Goal: Complete application form

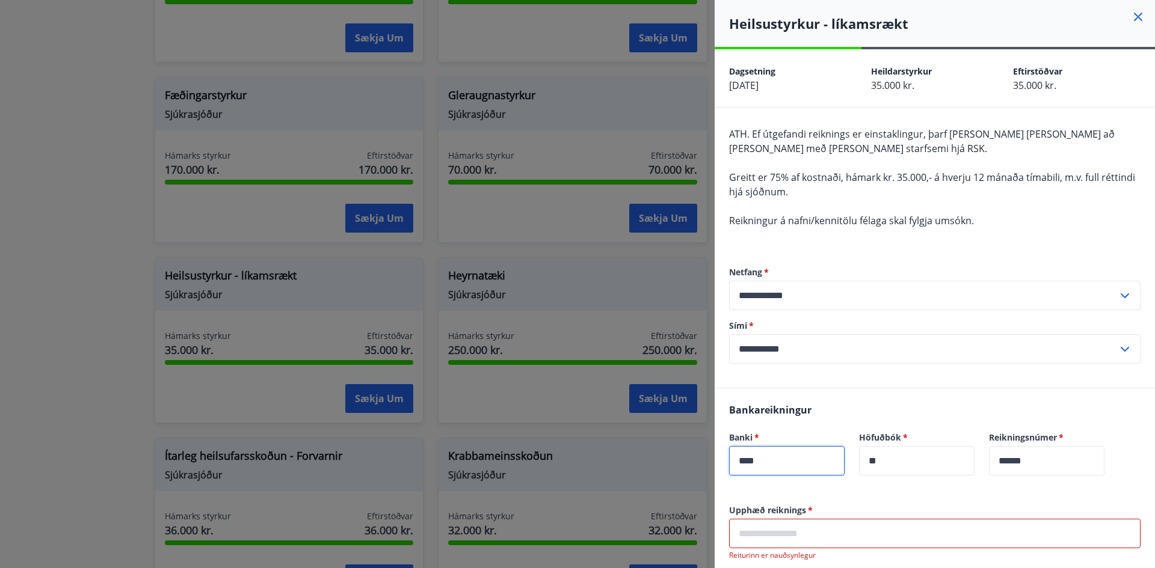
scroll to position [190, 0]
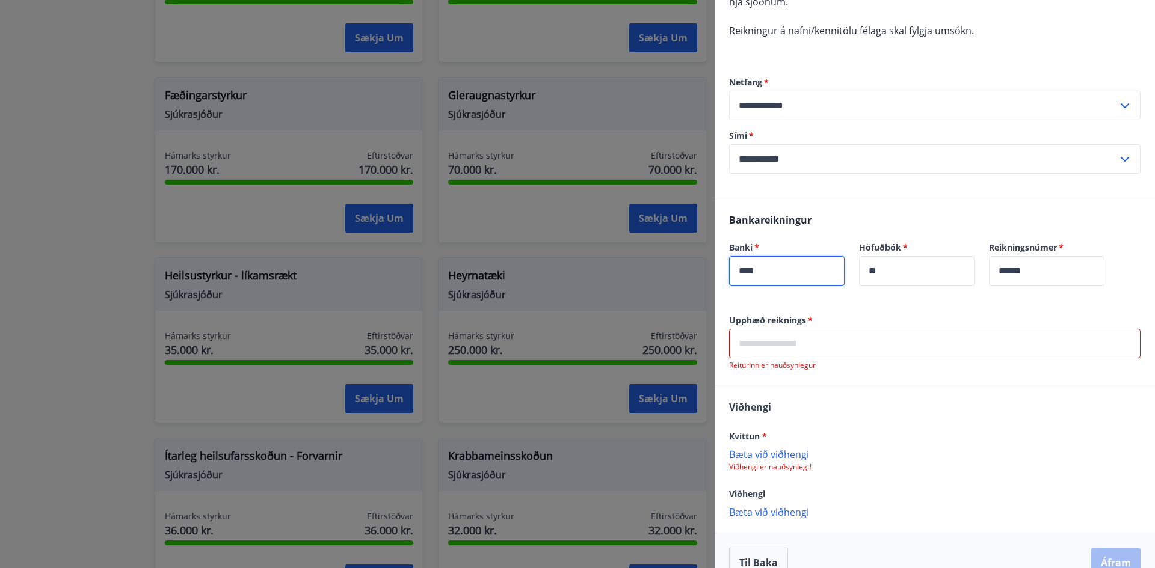
click at [825, 276] on input "****" at bounding box center [786, 270] width 115 height 29
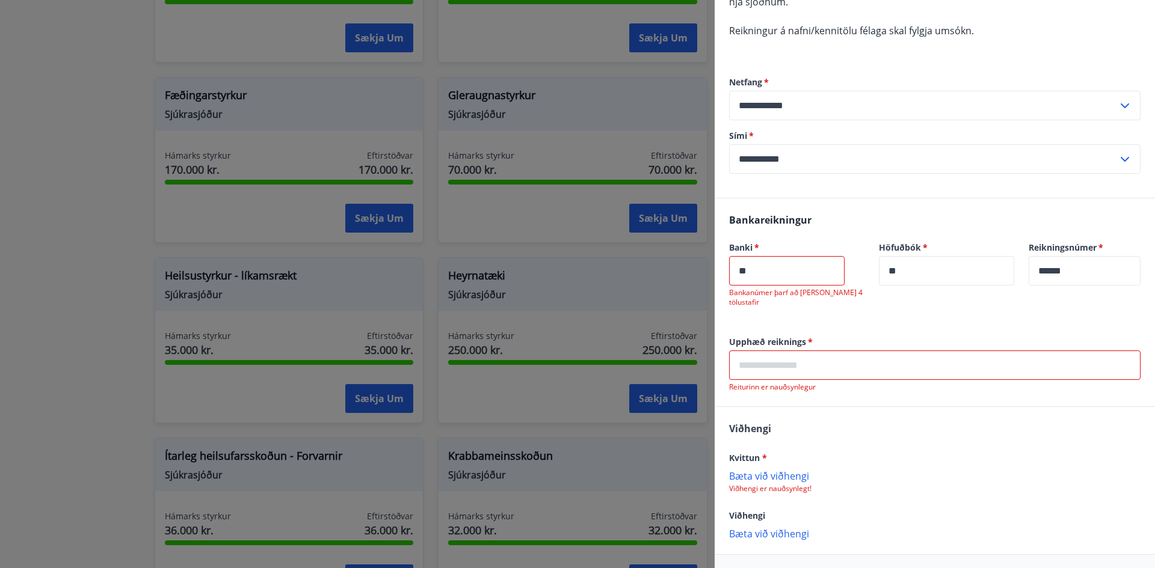
type input "*"
type input "****"
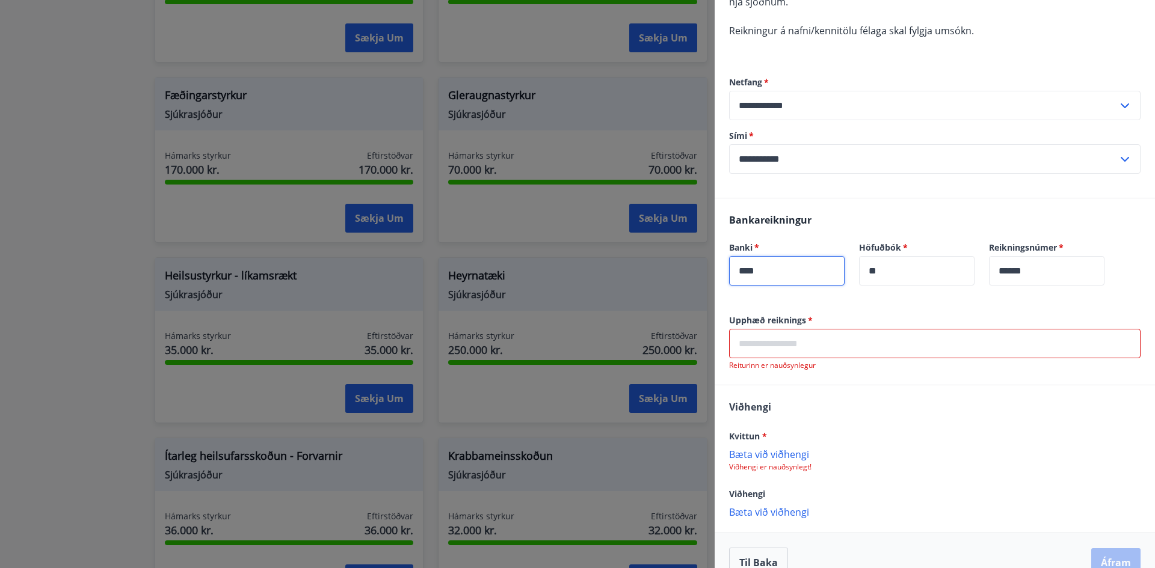
click at [774, 337] on input "text" at bounding box center [934, 343] width 411 height 29
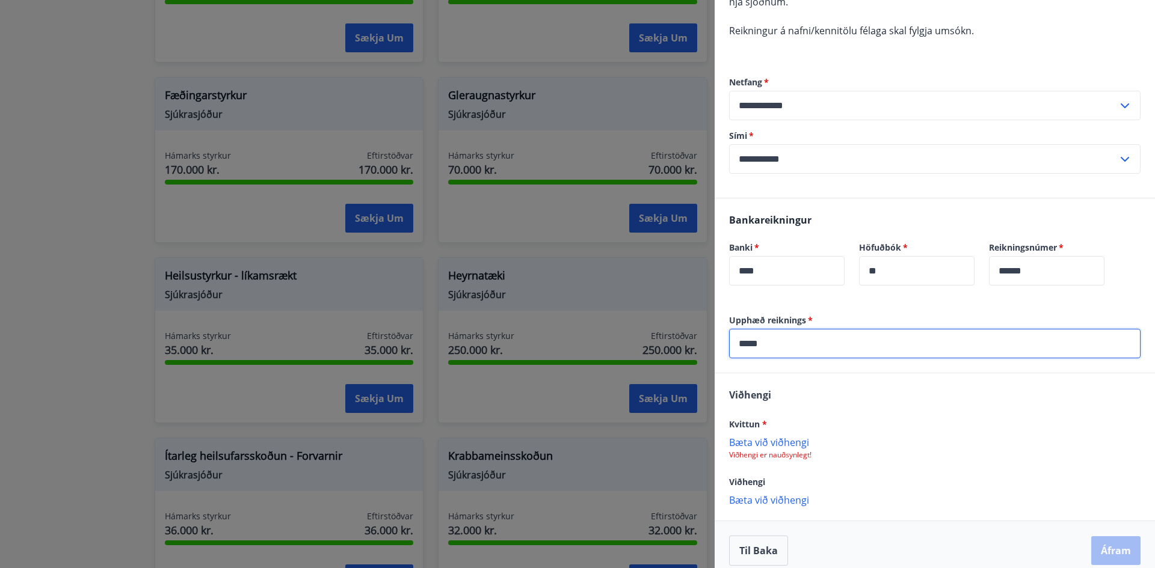
scroll to position [202, 0]
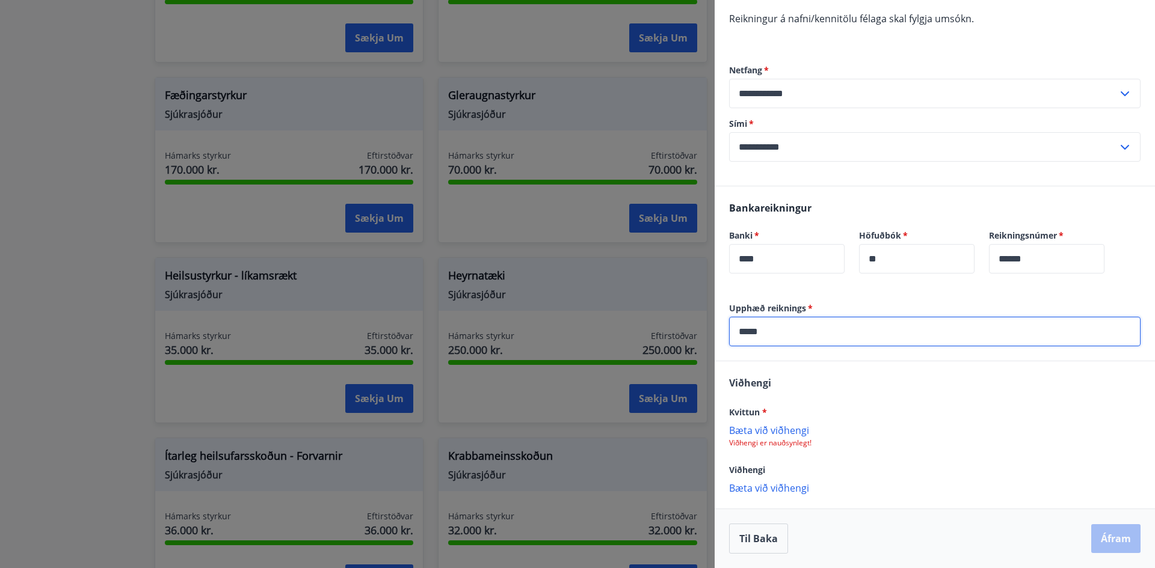
type input "*****"
click at [781, 443] on p "Viðhengi er nauðsynlegt!" at bounding box center [934, 444] width 411 height 10
click at [1055, 481] on div "[PERSON_NAME] * [PERSON_NAME] við viðhengi Viðhengi er nauðsynlegt! Viðhengi [P…" at bounding box center [935, 435] width 440 height 147
click at [778, 431] on p "Bæta við viðhengi" at bounding box center [934, 430] width 411 height 12
click at [762, 430] on p "Bæta við viðhengi" at bounding box center [934, 430] width 411 height 12
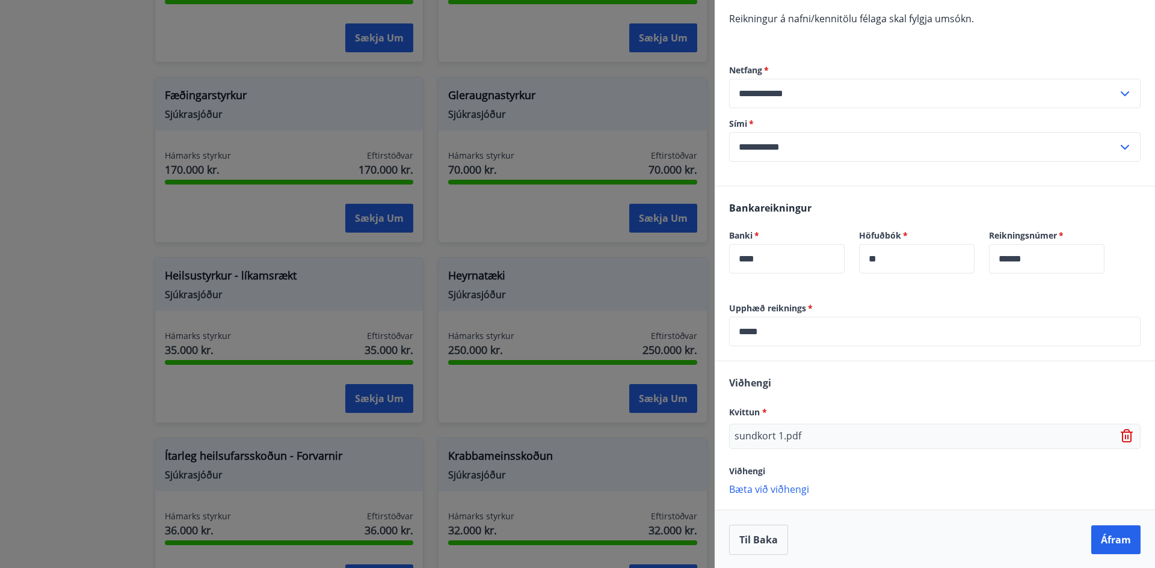
click at [785, 488] on p "Bæta við viðhengi" at bounding box center [934, 489] width 411 height 12
click at [1116, 542] on button "Áfram" at bounding box center [1115, 539] width 49 height 29
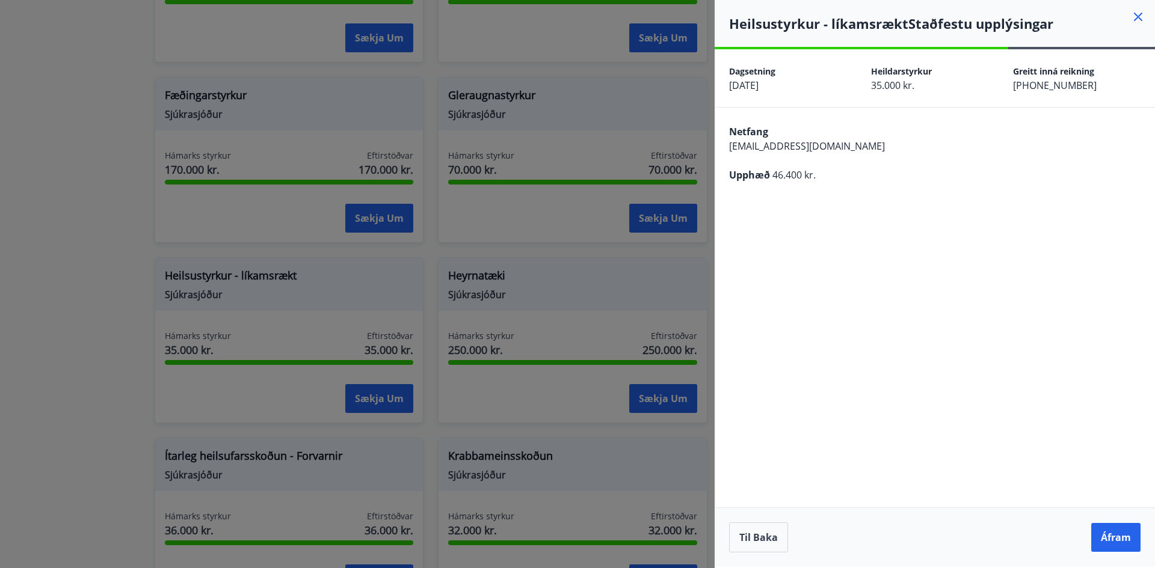
scroll to position [0, 0]
click at [758, 532] on button "Til baka" at bounding box center [758, 538] width 59 height 30
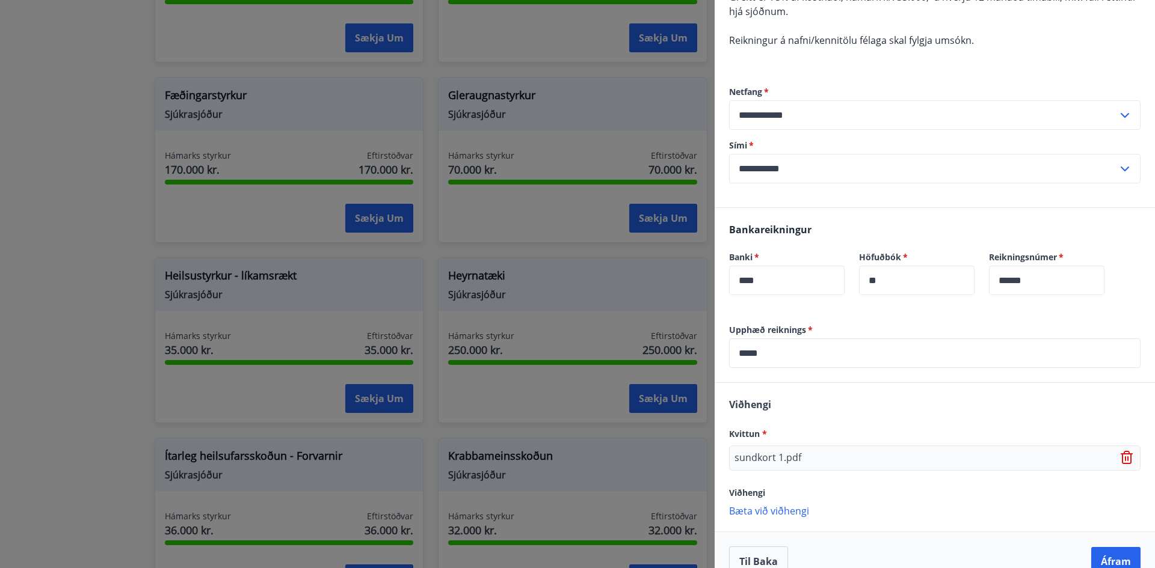
scroll to position [203, 0]
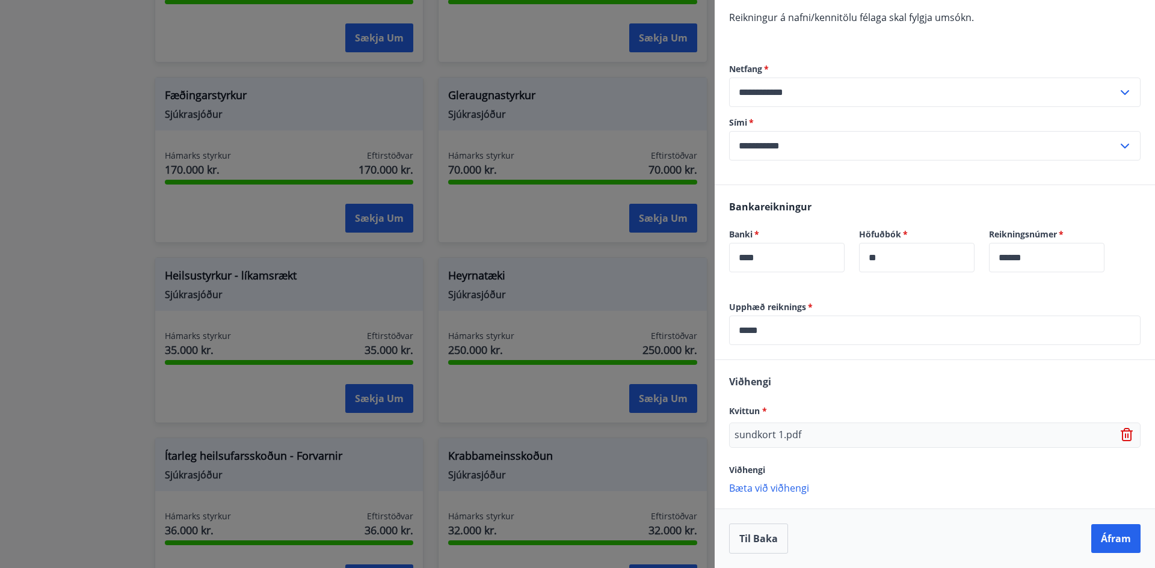
click at [780, 489] on p "Bæta við viðhengi" at bounding box center [934, 488] width 411 height 12
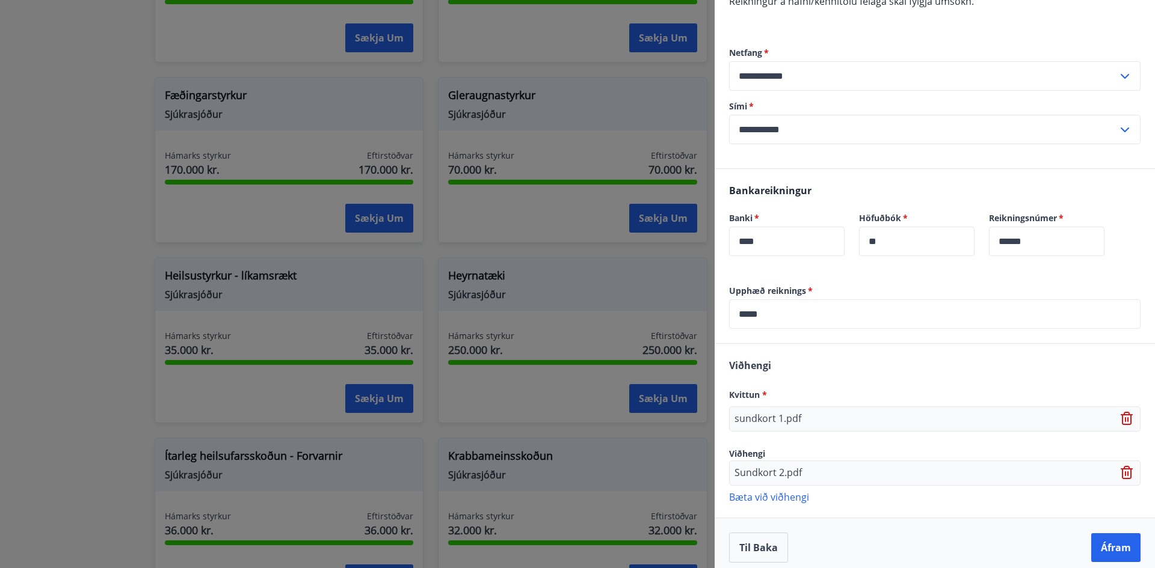
scroll to position [229, 0]
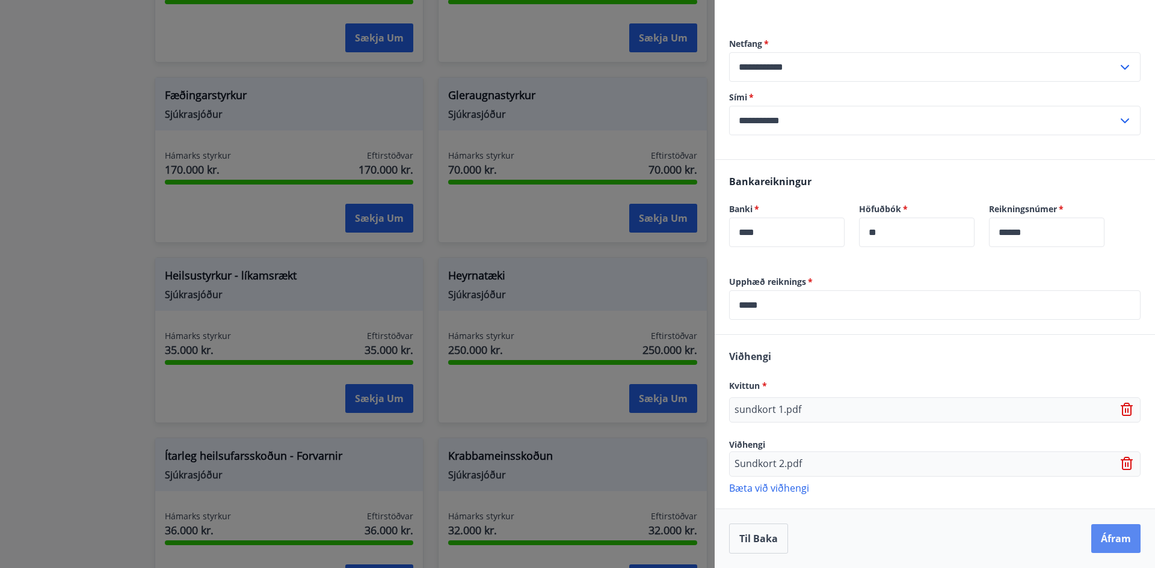
click at [1116, 540] on button "Áfram" at bounding box center [1115, 539] width 49 height 29
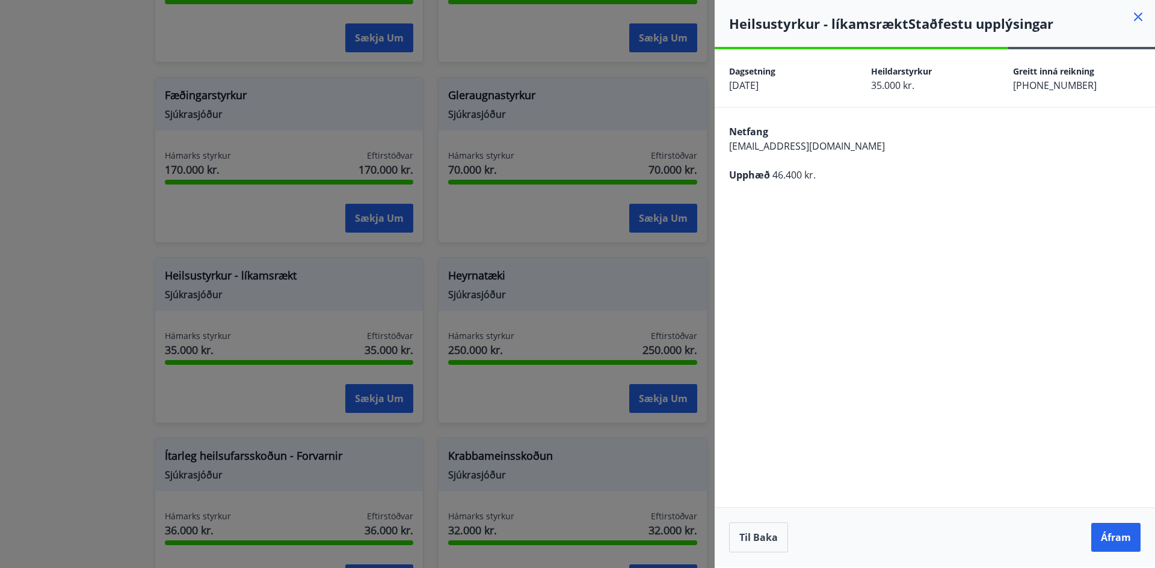
scroll to position [0, 0]
click at [766, 544] on button "Til baka" at bounding box center [758, 538] width 59 height 30
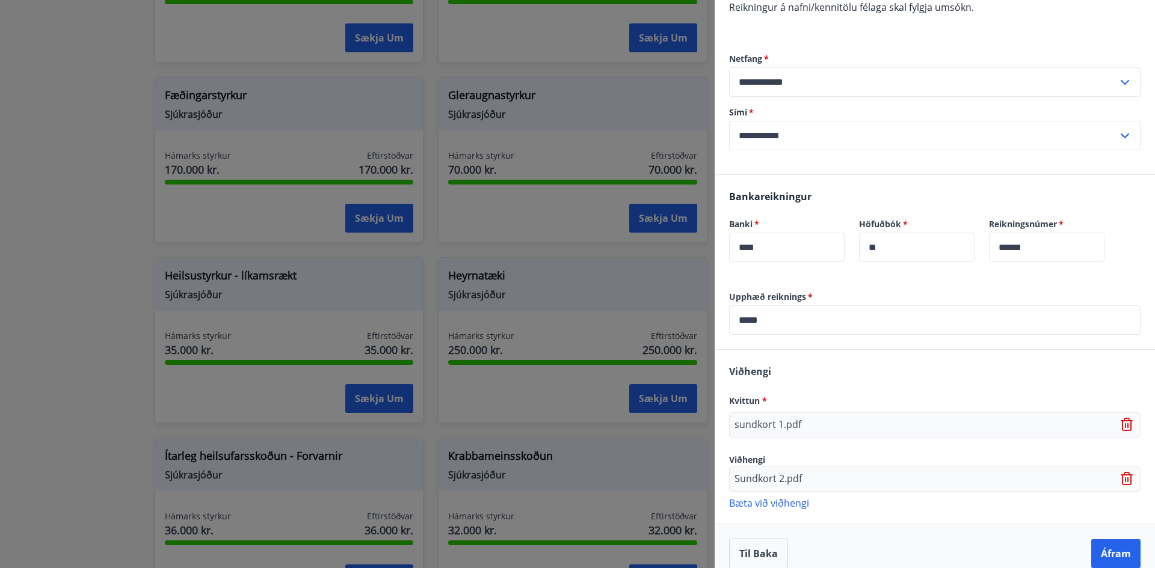
scroll to position [229, 0]
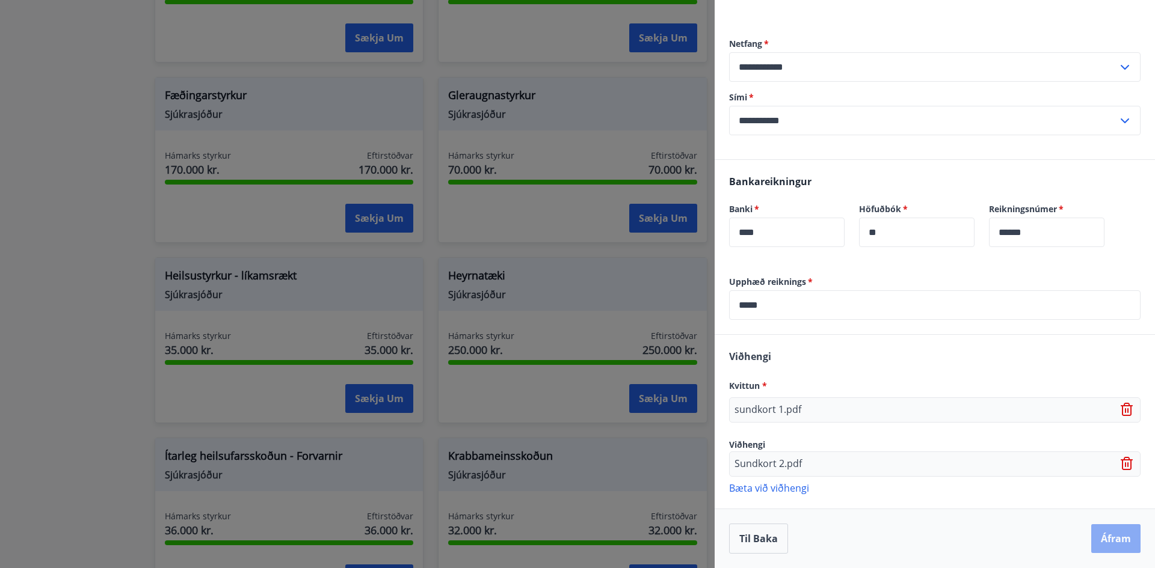
click at [1118, 539] on button "Áfram" at bounding box center [1115, 539] width 49 height 29
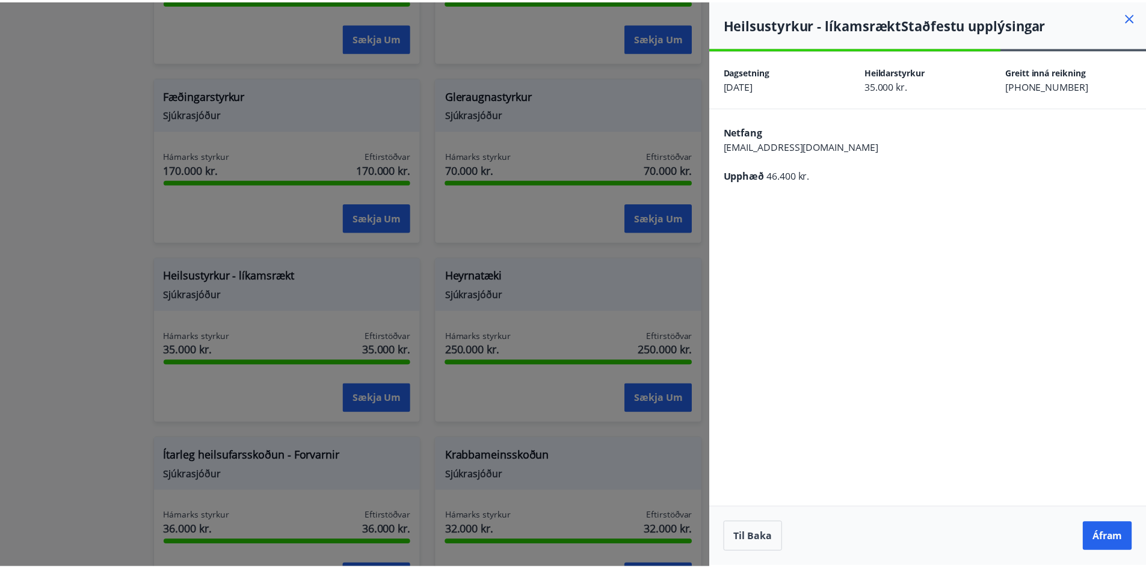
scroll to position [0, 0]
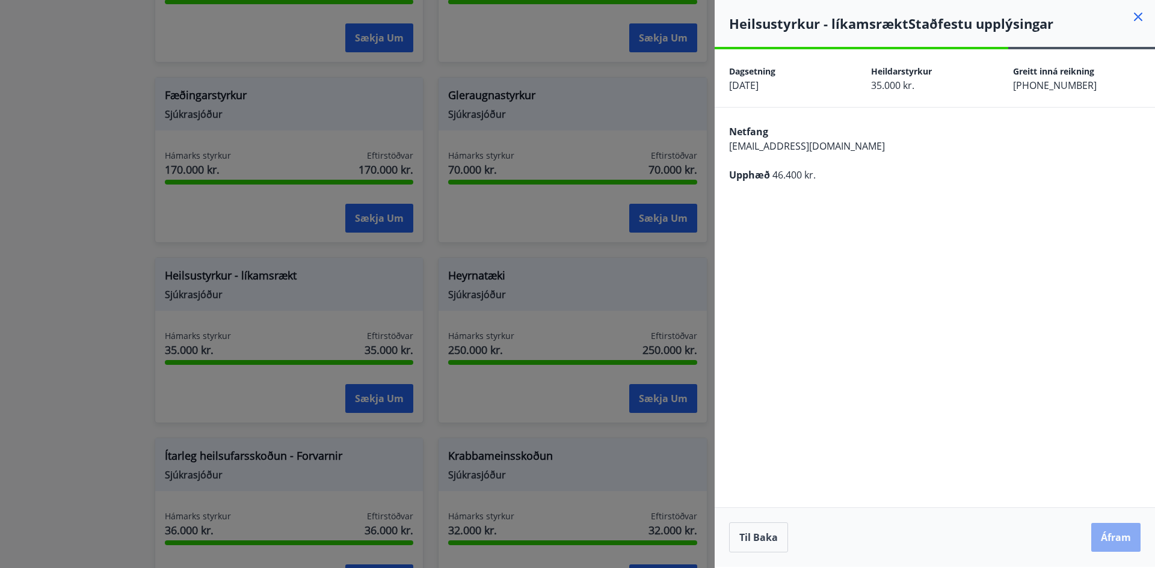
click at [1114, 538] on button "Áfram" at bounding box center [1115, 537] width 49 height 29
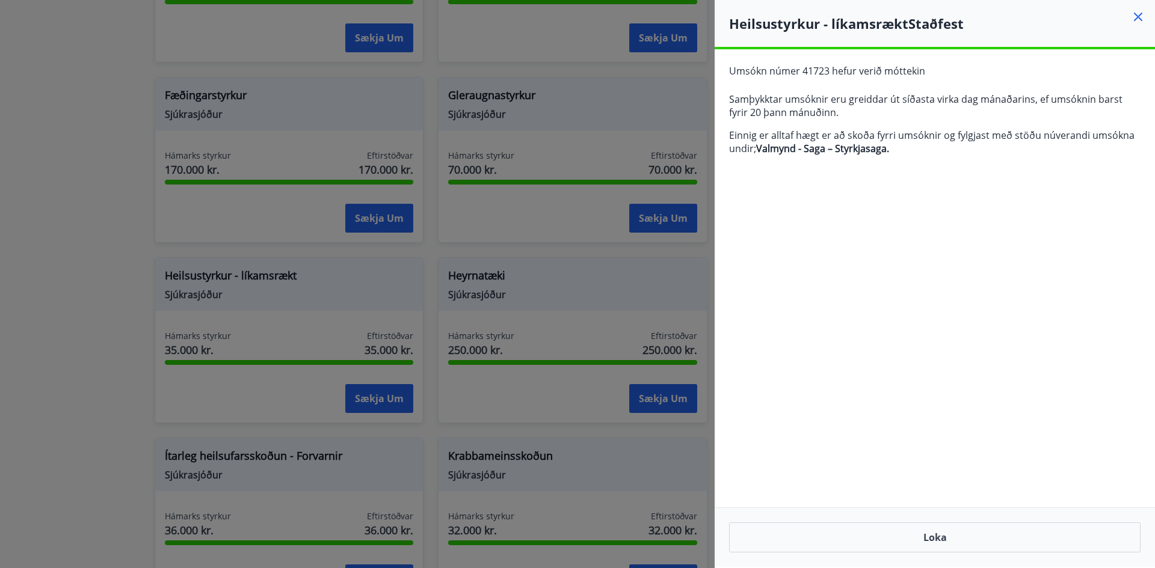
click at [1142, 17] on icon at bounding box center [1138, 17] width 14 height 14
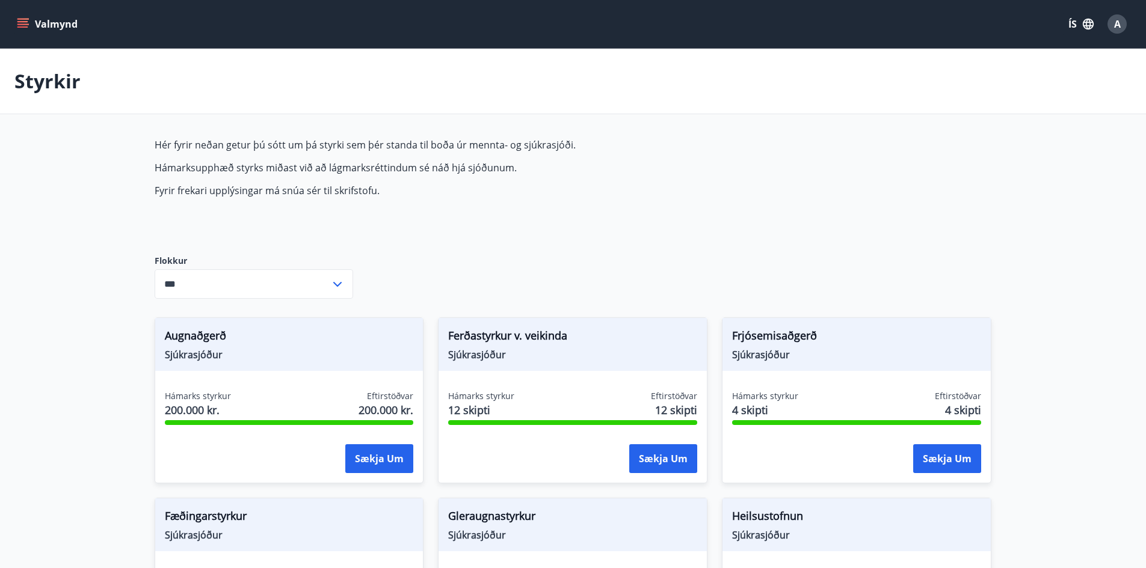
click at [1113, 19] on div "A" at bounding box center [1116, 23] width 19 height 19
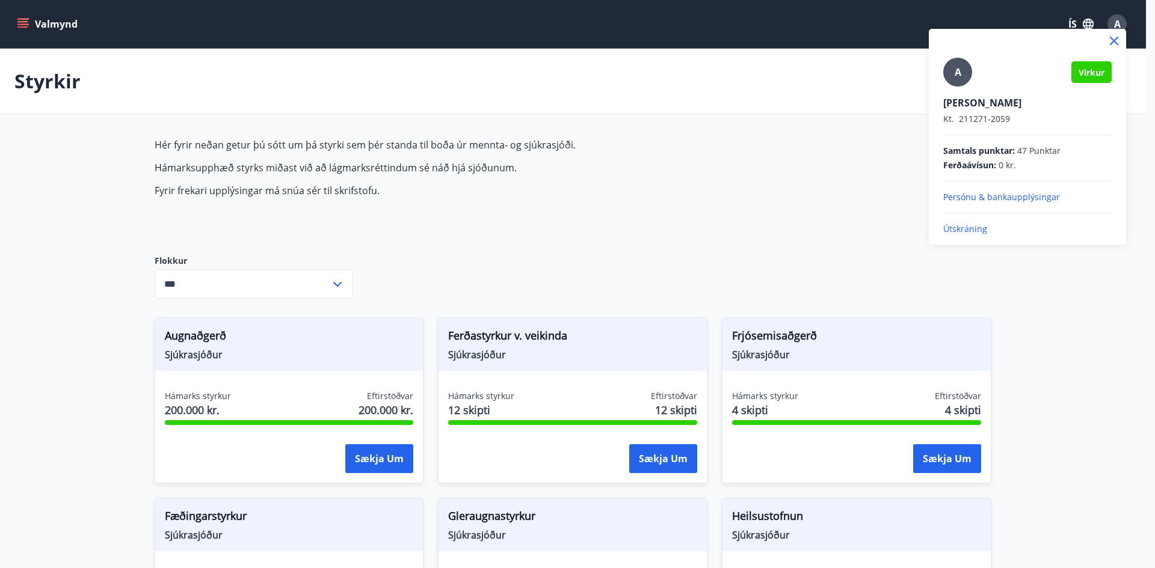
click at [981, 232] on p "Útskráning" at bounding box center [1027, 229] width 168 height 12
